Goal: Find contact information: Find contact information

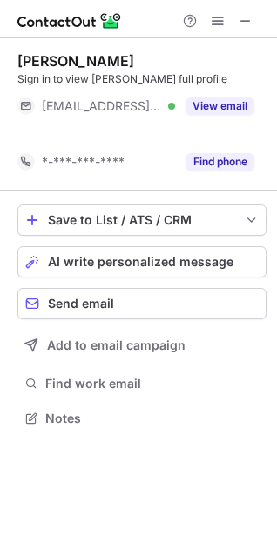
scroll to position [378, 277]
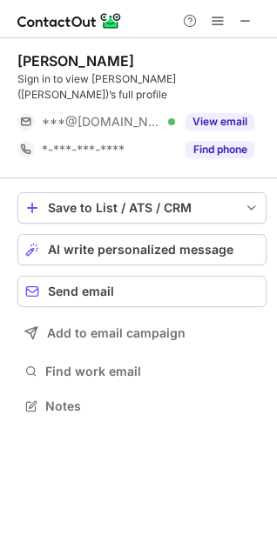
scroll to position [9, 9]
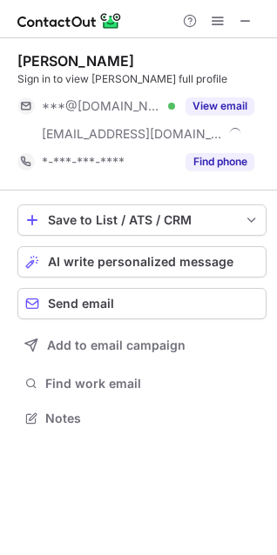
scroll to position [407, 277]
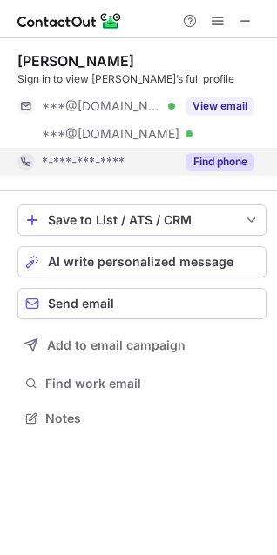
click at [203, 161] on button "Find phone" at bounding box center [219, 161] width 69 height 17
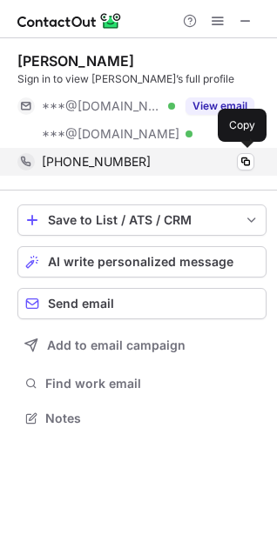
click at [231, 154] on div "+14085645215" at bounding box center [148, 162] width 212 height 16
click at [237, 159] on button at bounding box center [245, 161] width 17 height 17
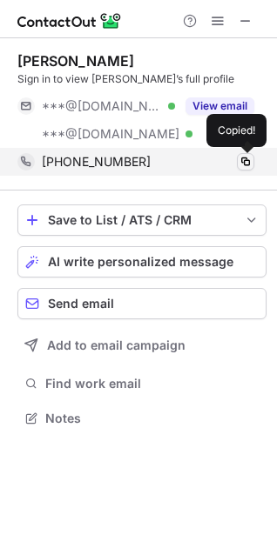
click at [237, 159] on button at bounding box center [245, 161] width 17 height 17
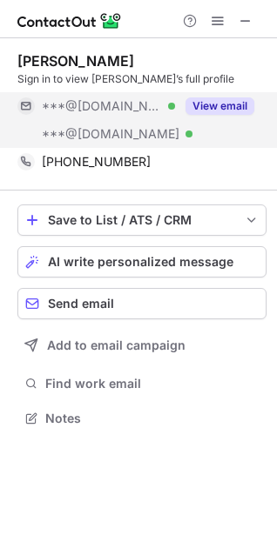
click at [221, 98] on button "View email" at bounding box center [219, 105] width 69 height 17
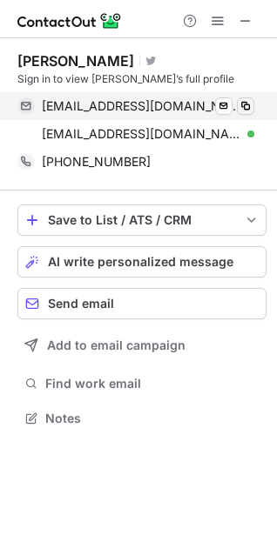
click at [252, 97] on div "lilanaimark@gmail.com Verified Send email Copy" at bounding box center [135, 106] width 237 height 28
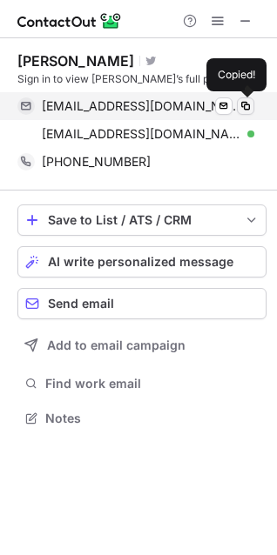
click at [252, 99] on span at bounding box center [246, 106] width 14 height 14
